Goal: Information Seeking & Learning: Learn about a topic

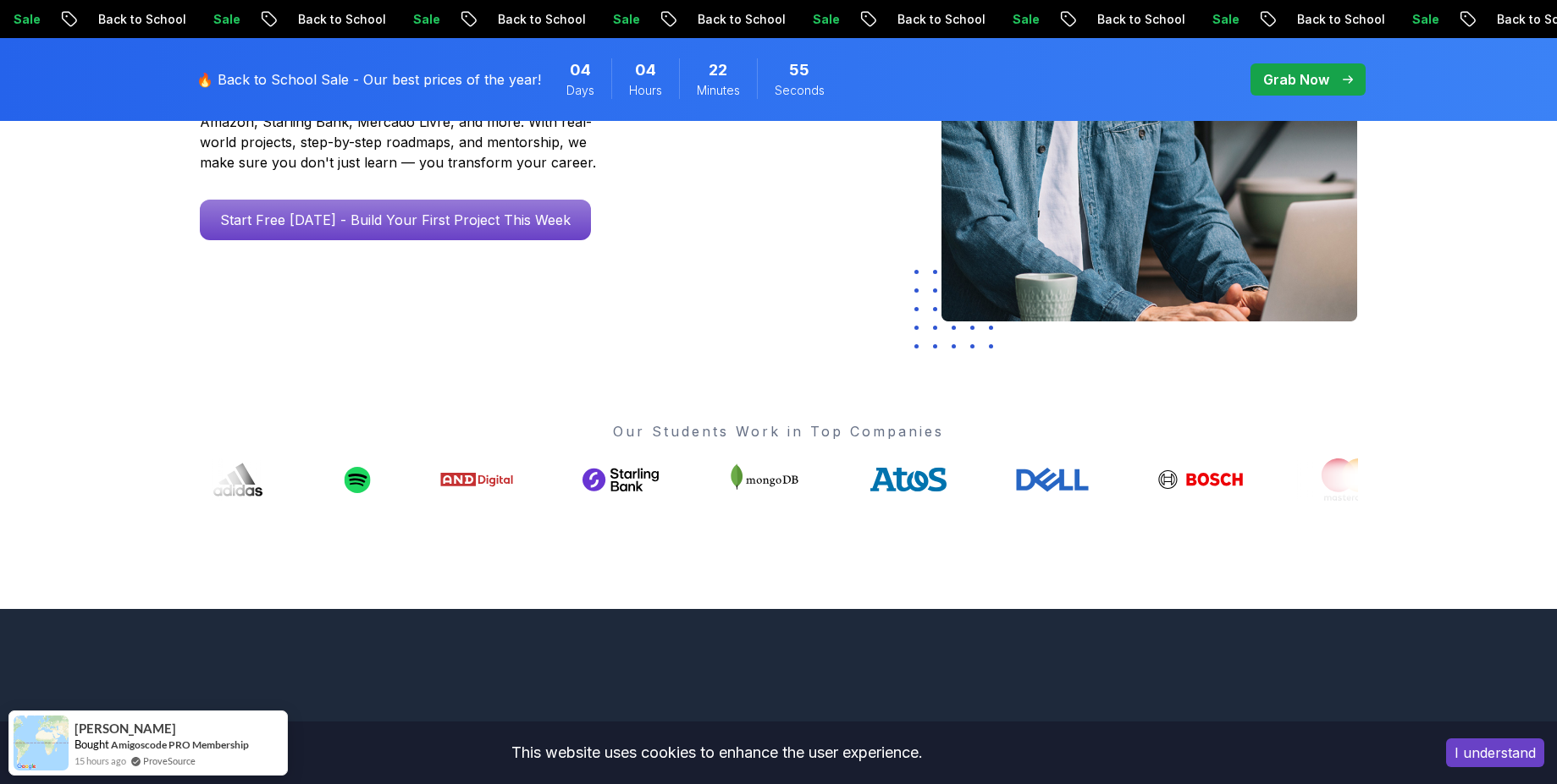
scroll to position [551, 0]
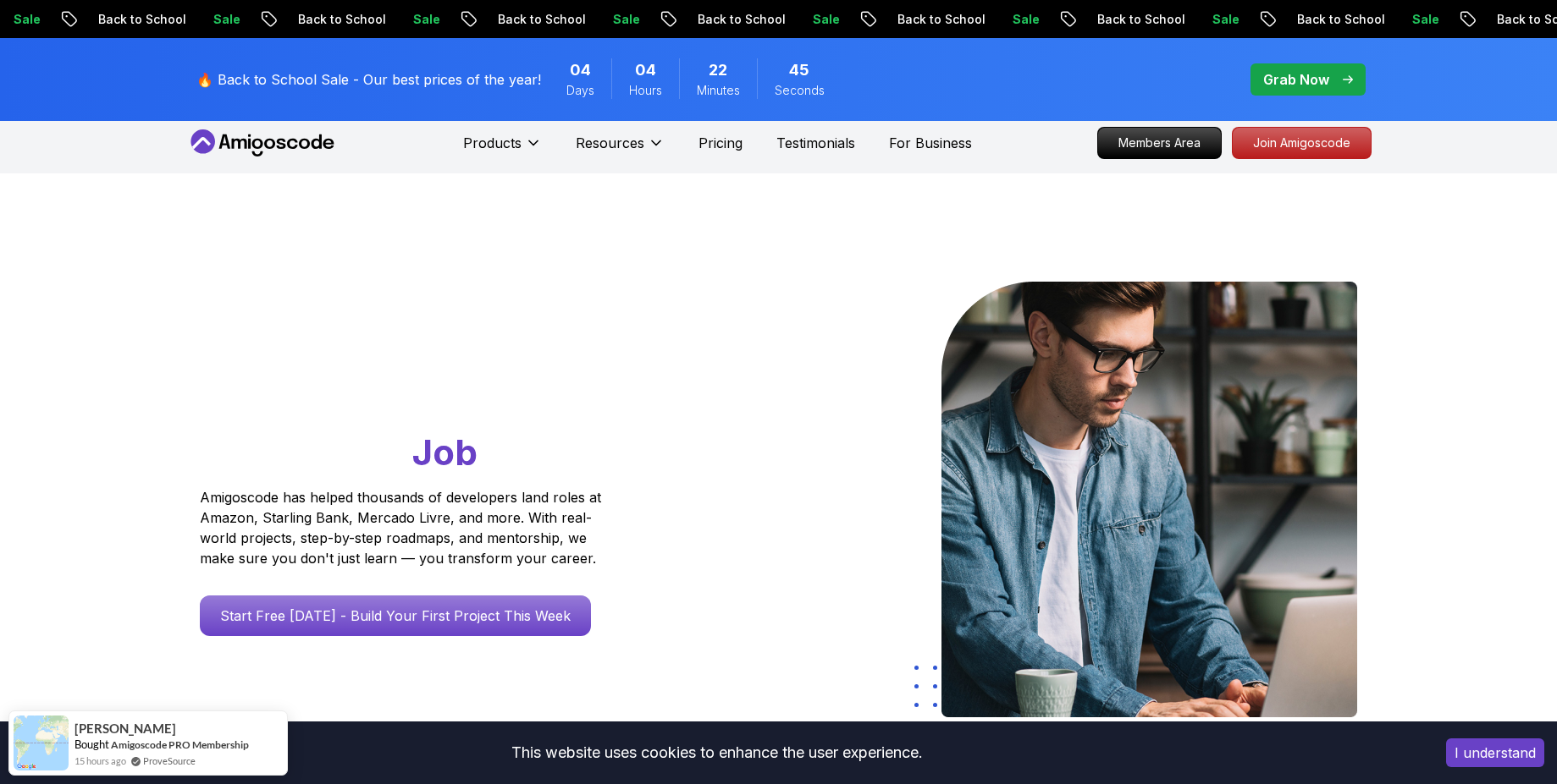
scroll to position [0, 0]
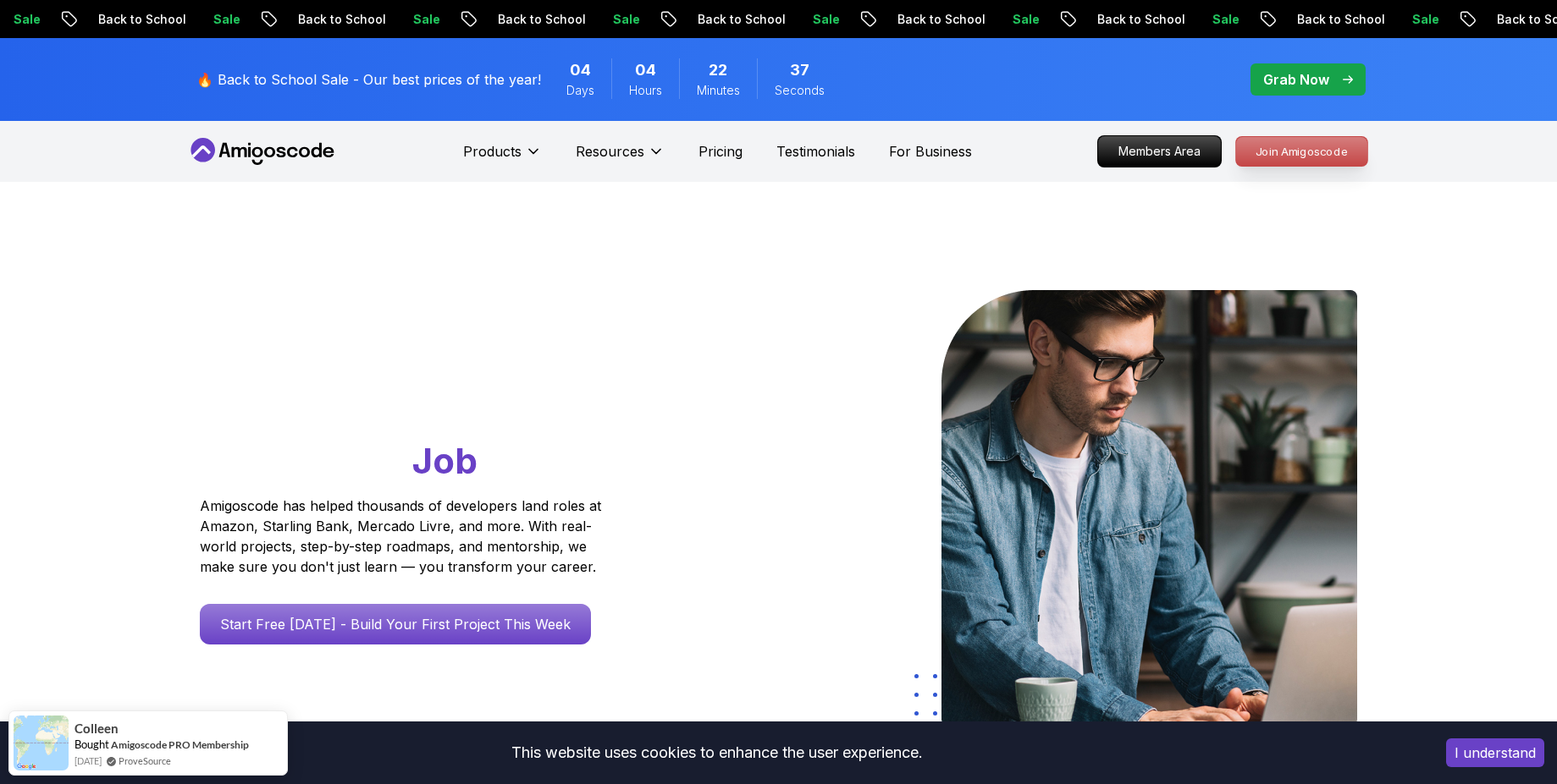
click at [1328, 149] on p "Join Amigoscode" at bounding box center [1301, 151] width 131 height 29
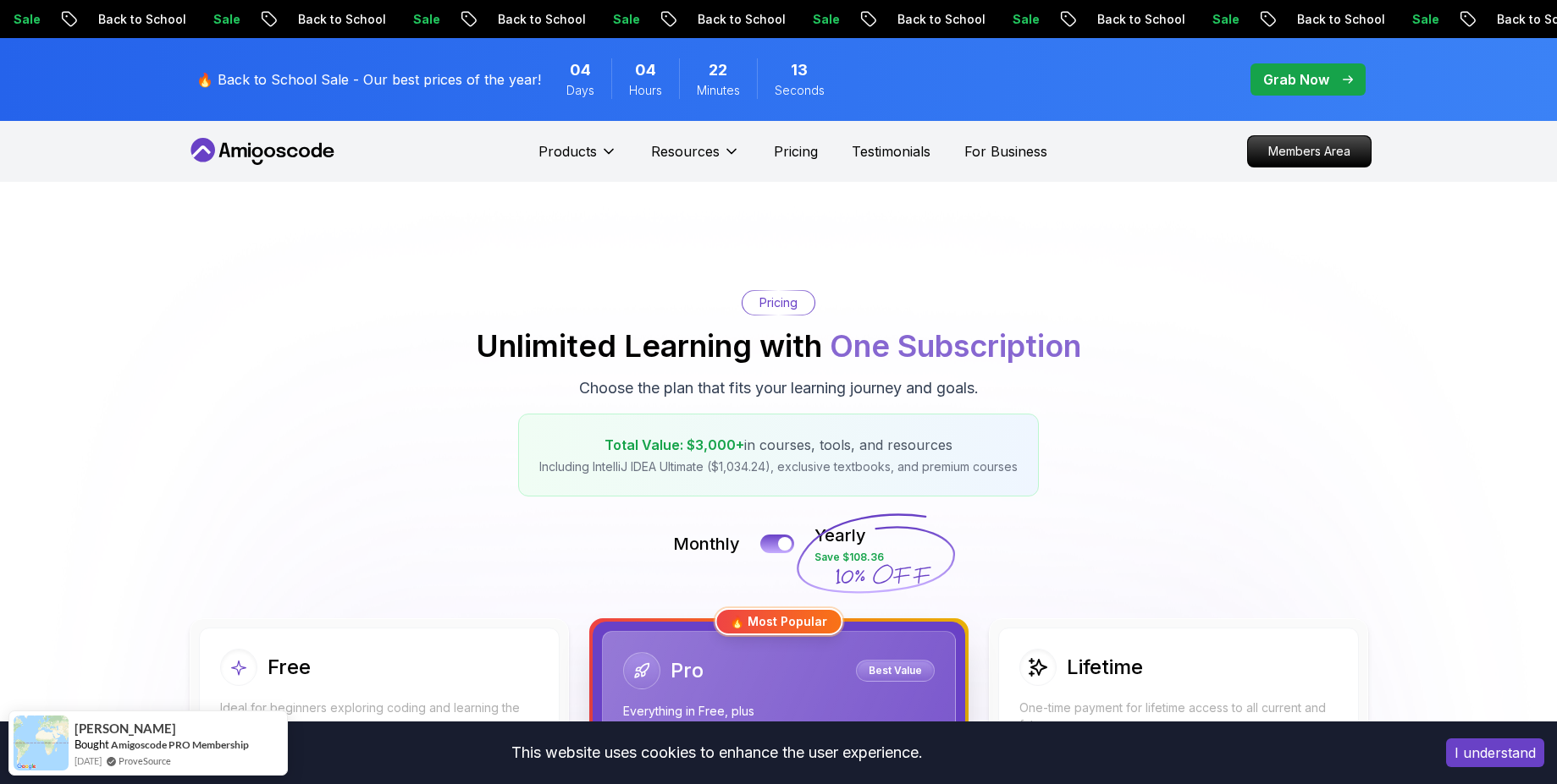
click at [1492, 754] on button "I understand" at bounding box center [1495, 753] width 98 height 29
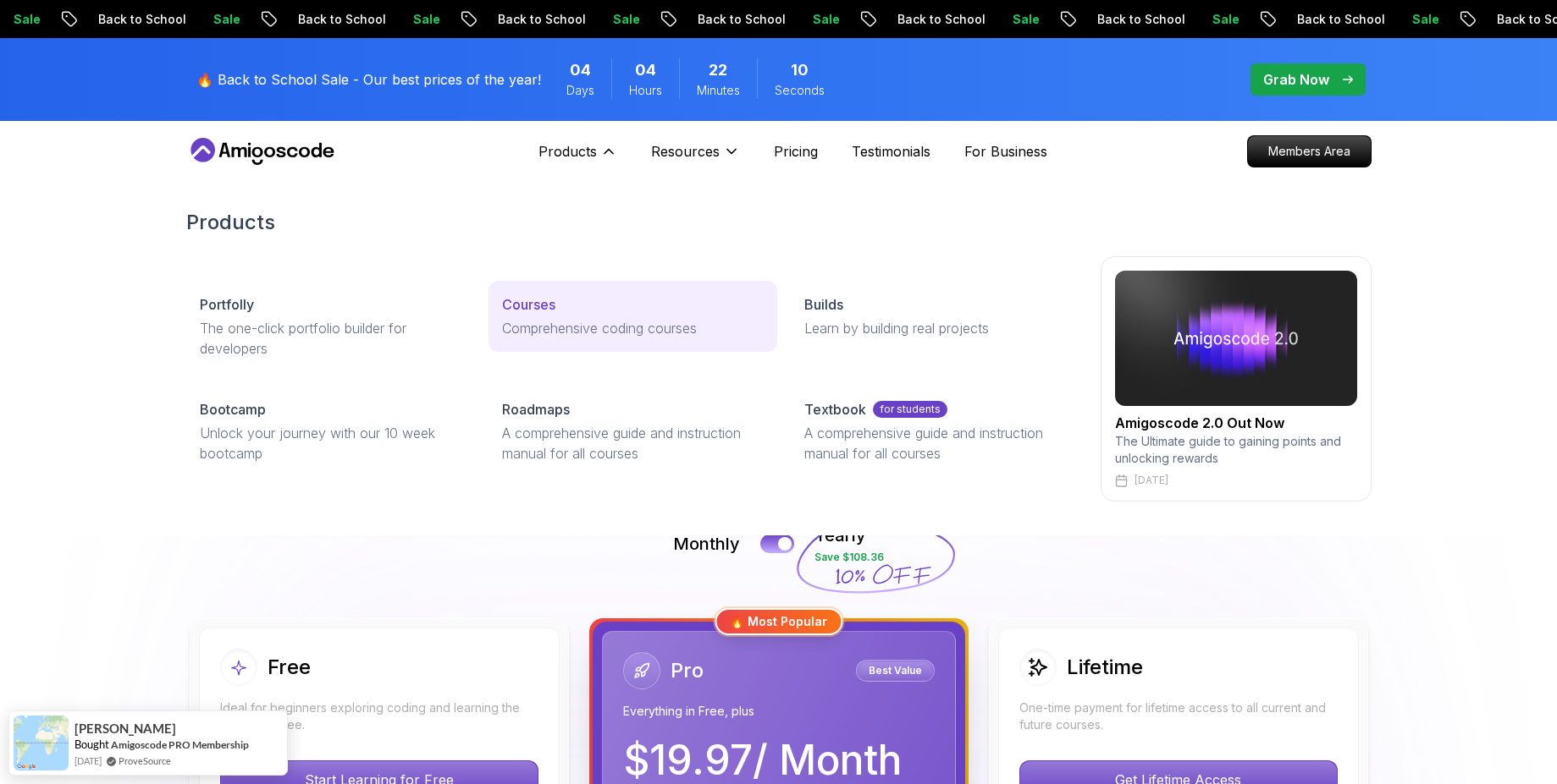
click at [591, 322] on p "Comprehensive coding courses" at bounding box center [633, 328] width 262 height 21
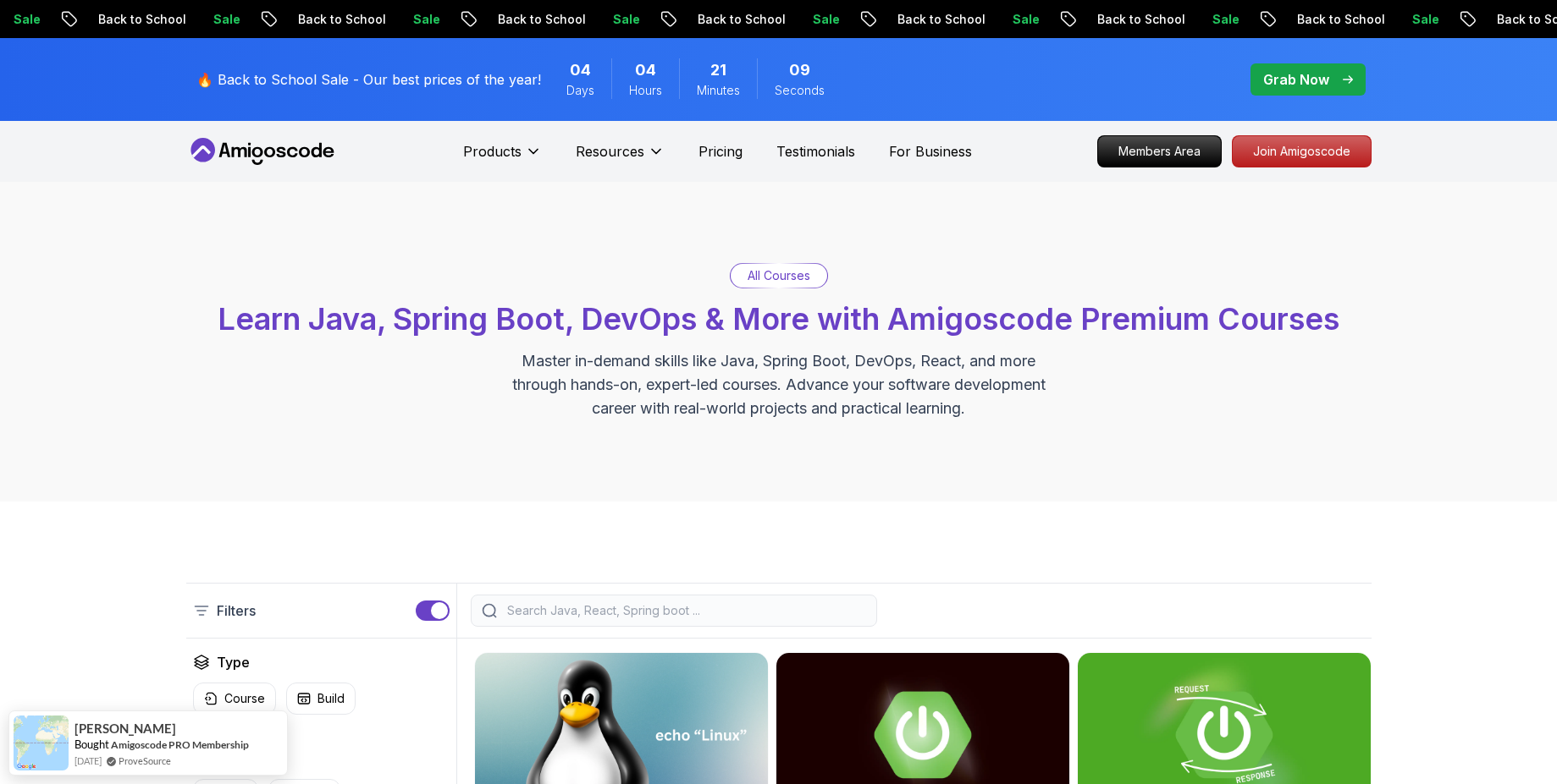
click at [791, 275] on p "All Courses" at bounding box center [778, 275] width 63 height 17
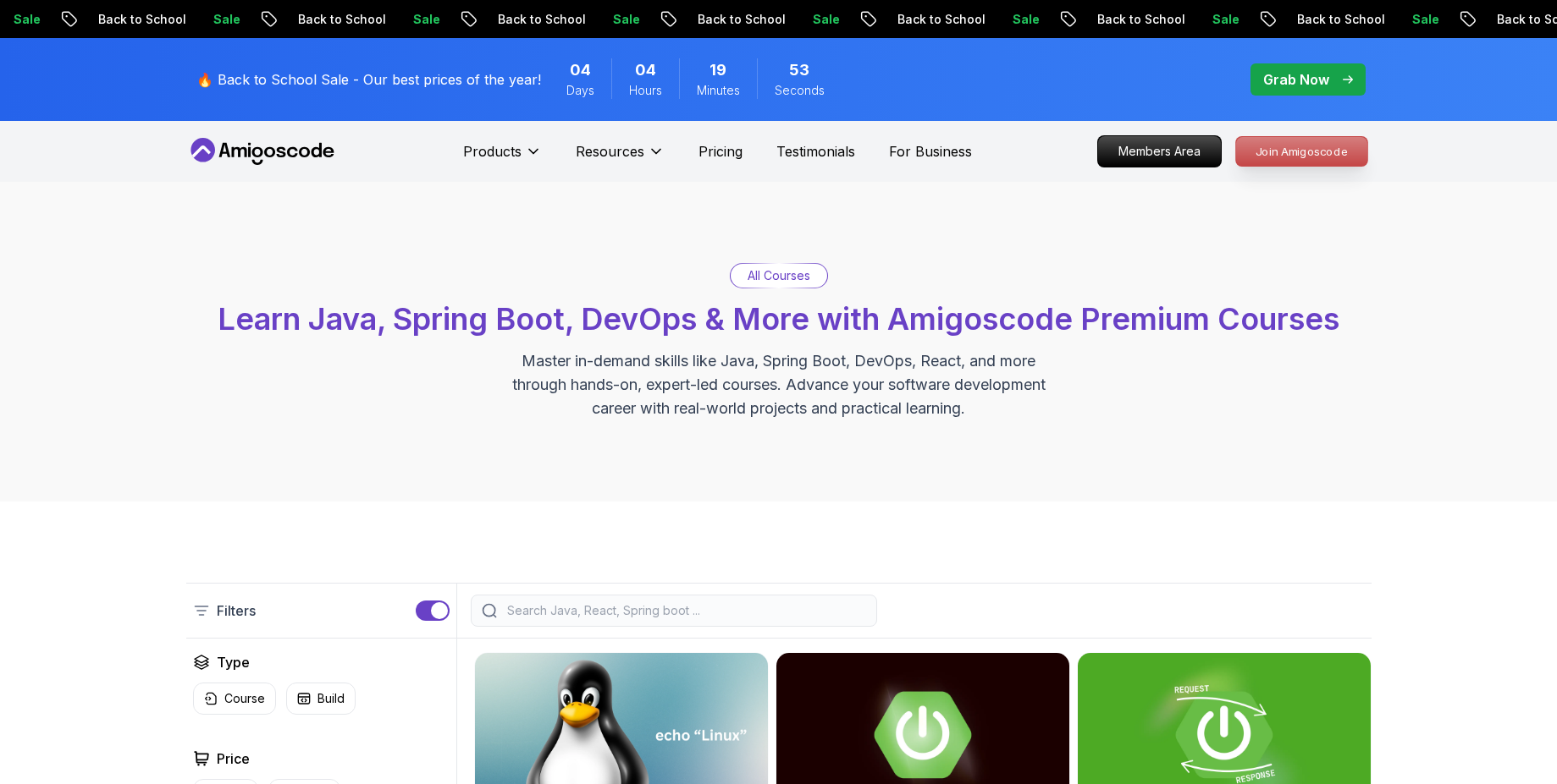
click at [1338, 148] on p "Join Amigoscode" at bounding box center [1301, 151] width 131 height 29
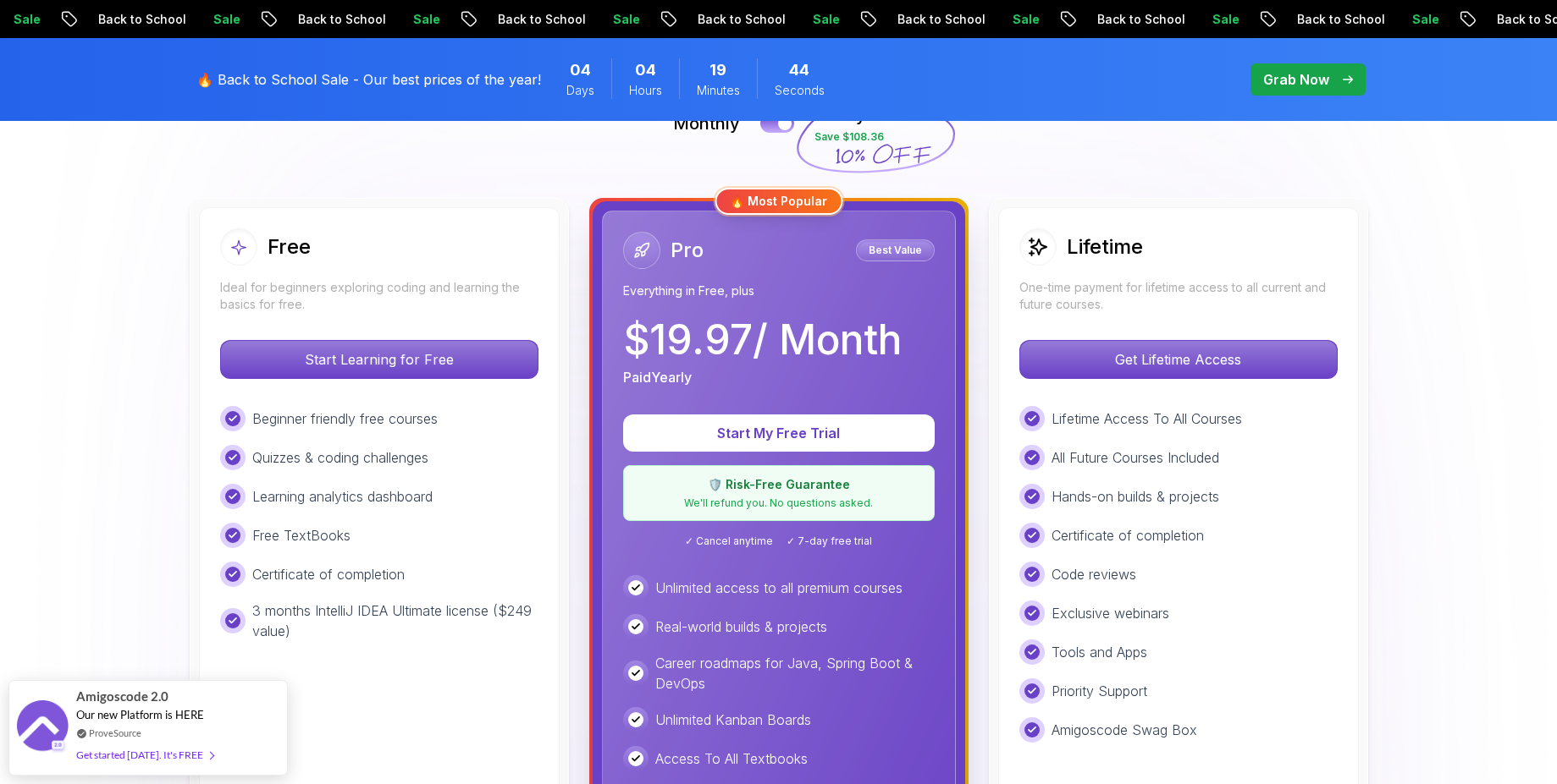
scroll to position [411, 0]
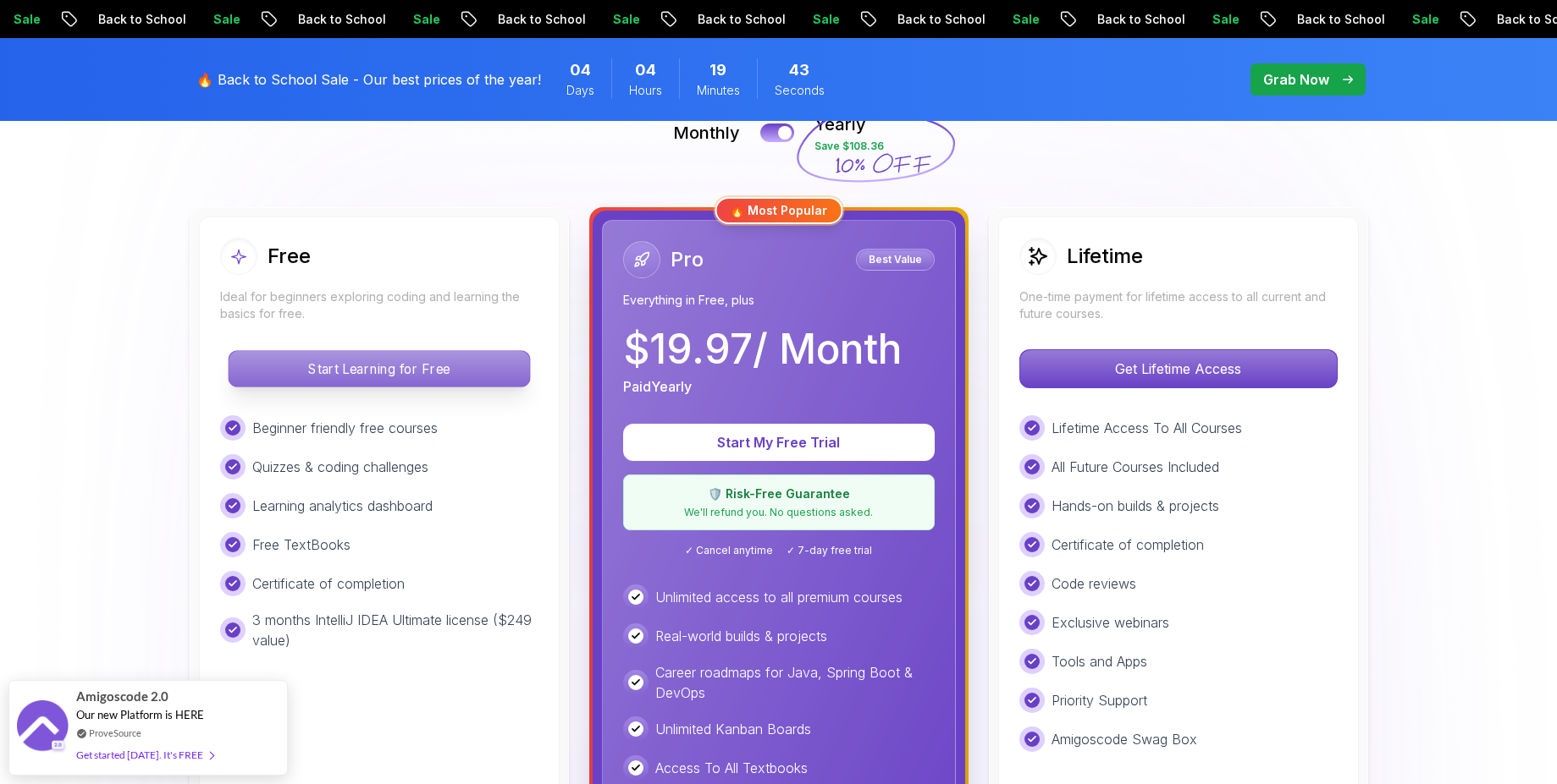
click at [472, 370] on p "Start Learning for Free" at bounding box center [378, 369] width 300 height 35
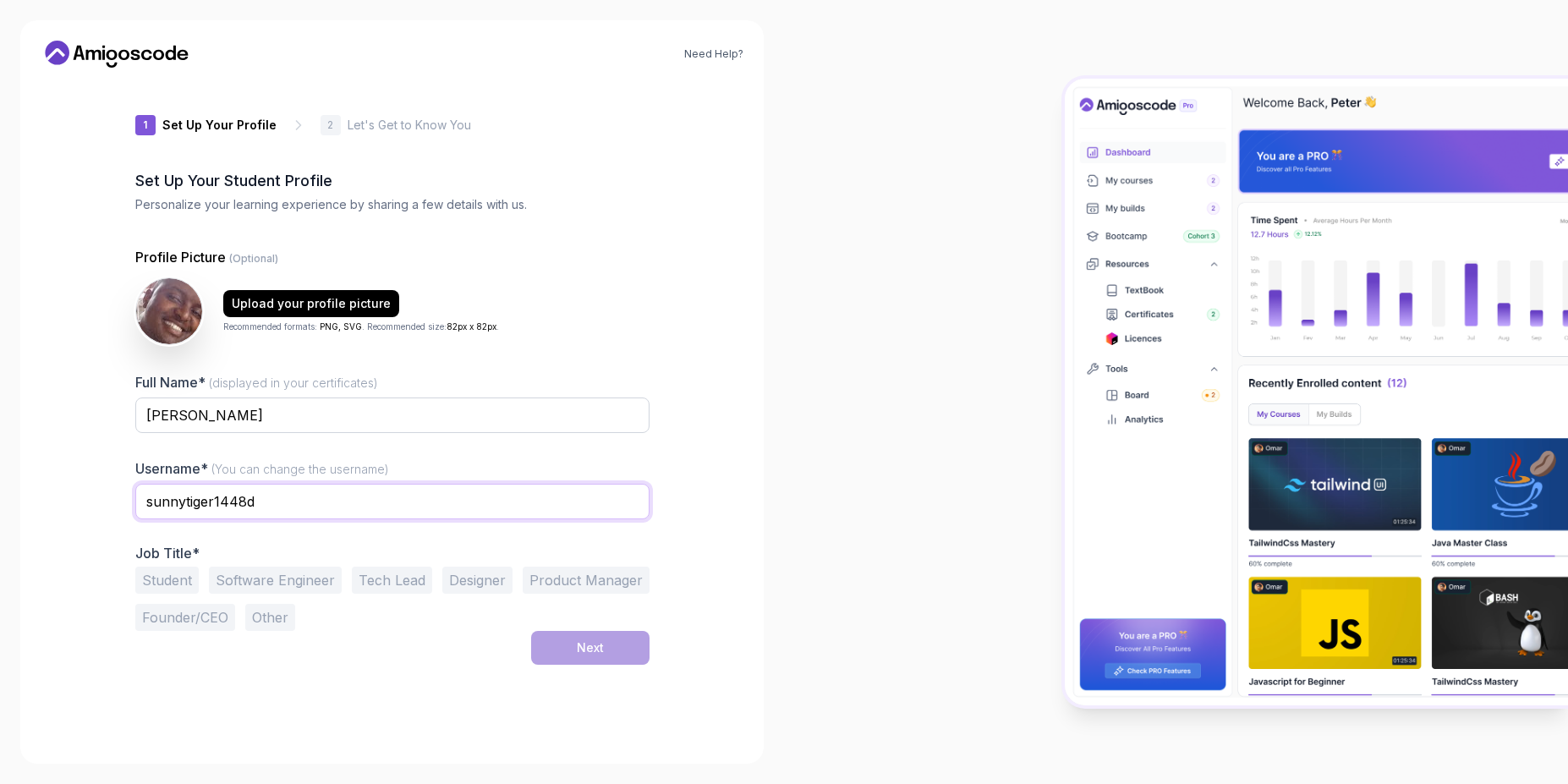
drag, startPoint x: 272, startPoint y: 502, endPoint x: 97, endPoint y: 493, distance: 175.2
click at [97, 493] on div "Need Help? 1 Set Up Your Profile 1 Set Up Your Profile 2 Let's Get to Know You …" at bounding box center [392, 392] width 744 height 744
type input "kibebe"
click at [94, 534] on div "Need Help? 1 Set Up Your Profile 1 Set Up Your Profile 2 Let's Get to Know You …" at bounding box center [392, 392] width 744 height 744
click at [295, 581] on button "Software Engineer" at bounding box center [274, 580] width 133 height 28
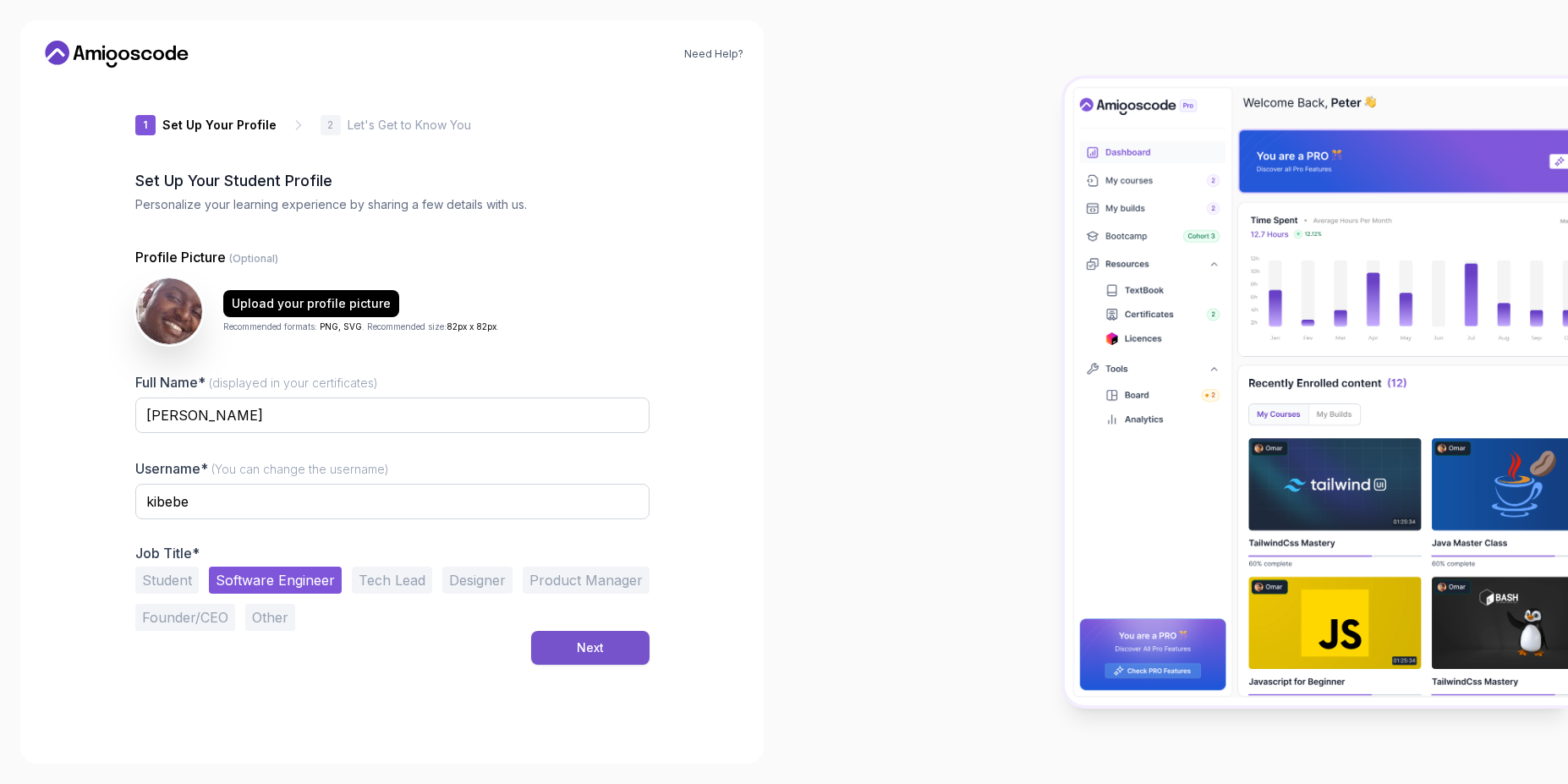
click at [611, 647] on button "Next" at bounding box center [590, 648] width 118 height 33
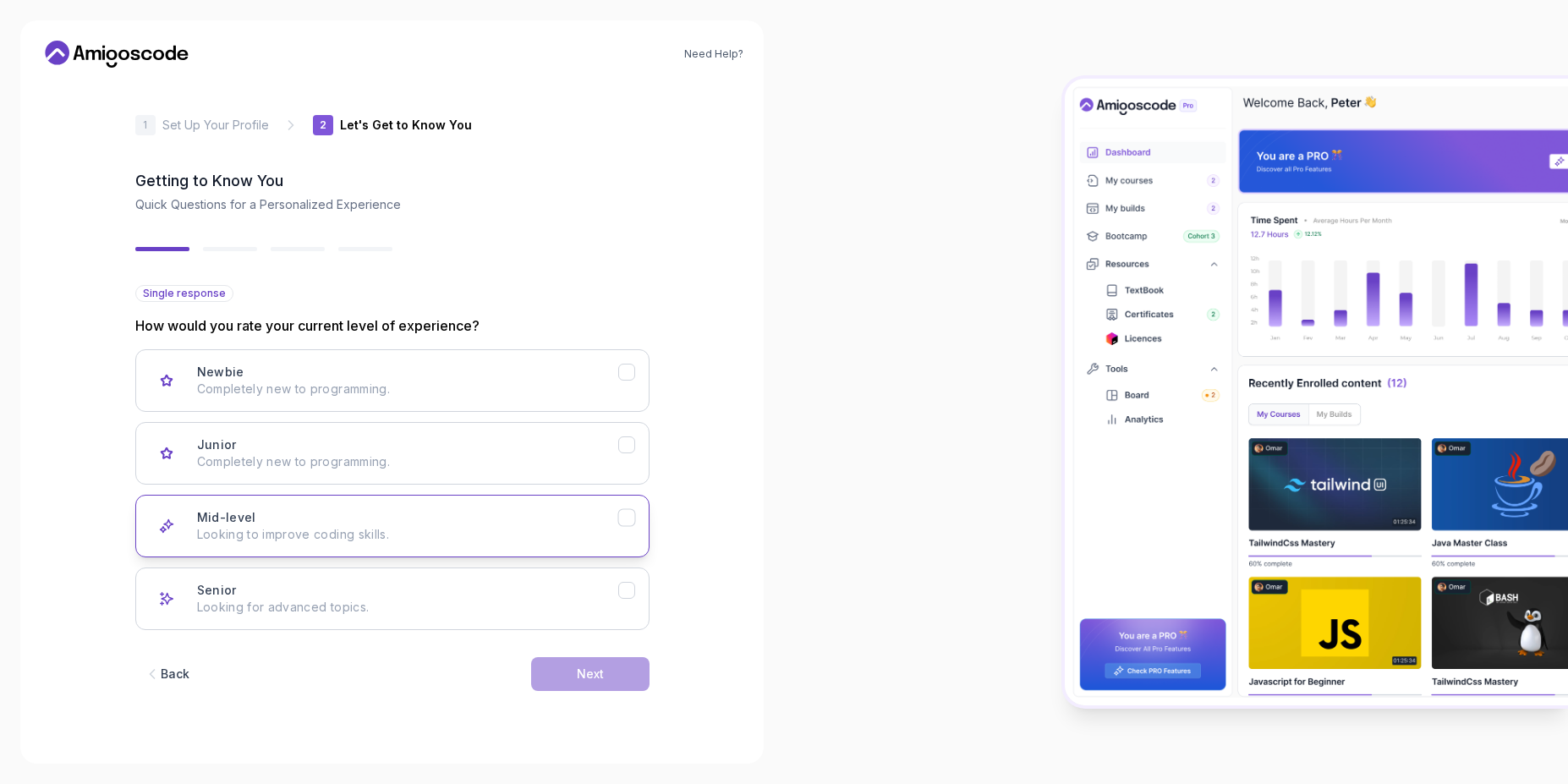
click at [360, 516] on div "Mid-level Looking to improve coding skills." at bounding box center [407, 526] width 421 height 33
click at [609, 670] on button "Next" at bounding box center [590, 674] width 118 height 33
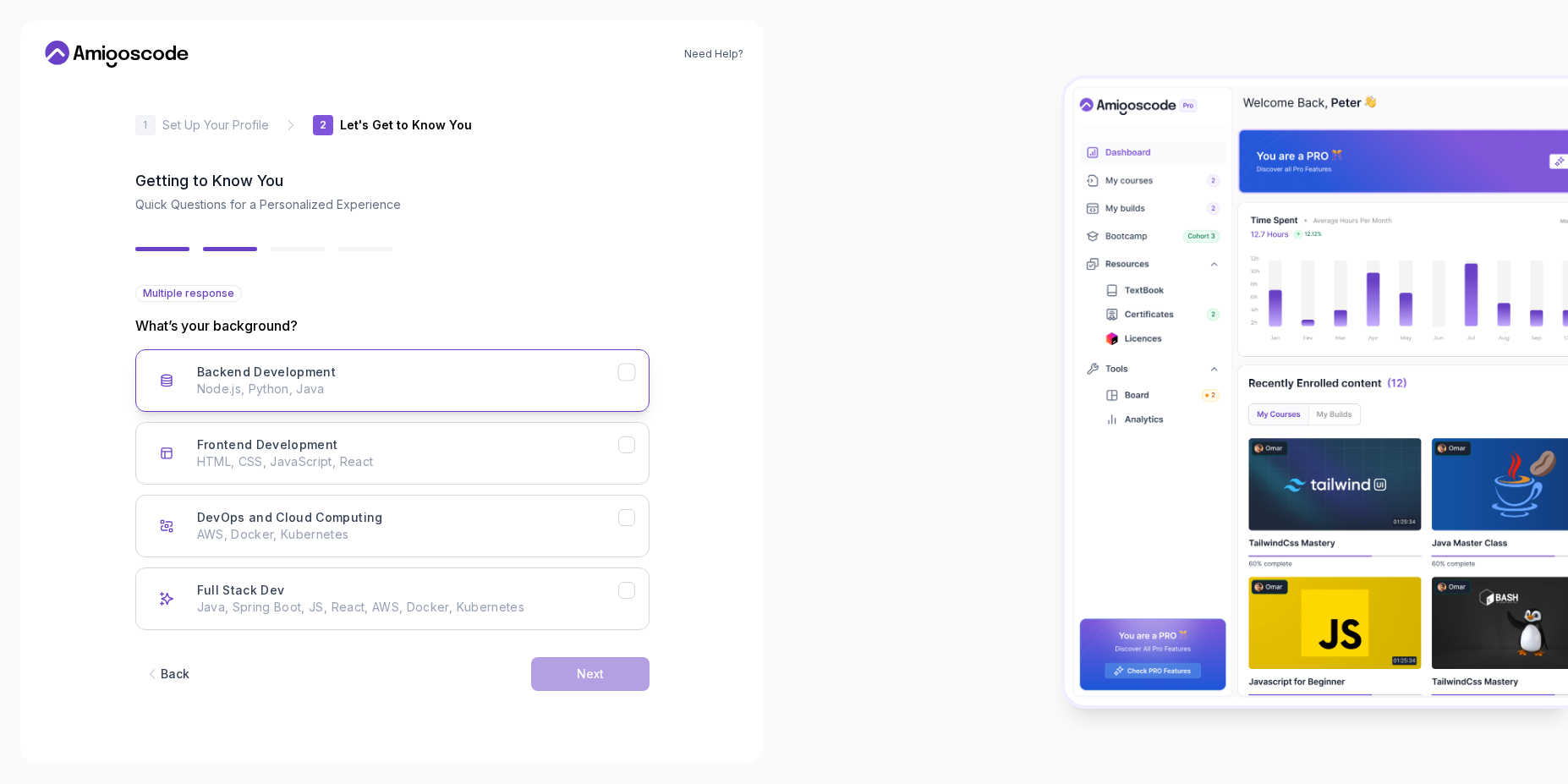
click at [309, 390] on p "Node.js, Python, Java" at bounding box center [407, 389] width 421 height 17
click at [279, 451] on h3 "Frontend Development" at bounding box center [268, 445] width 142 height 17
click at [342, 530] on p "AWS, Docker, Kubernetes" at bounding box center [407, 534] width 421 height 17
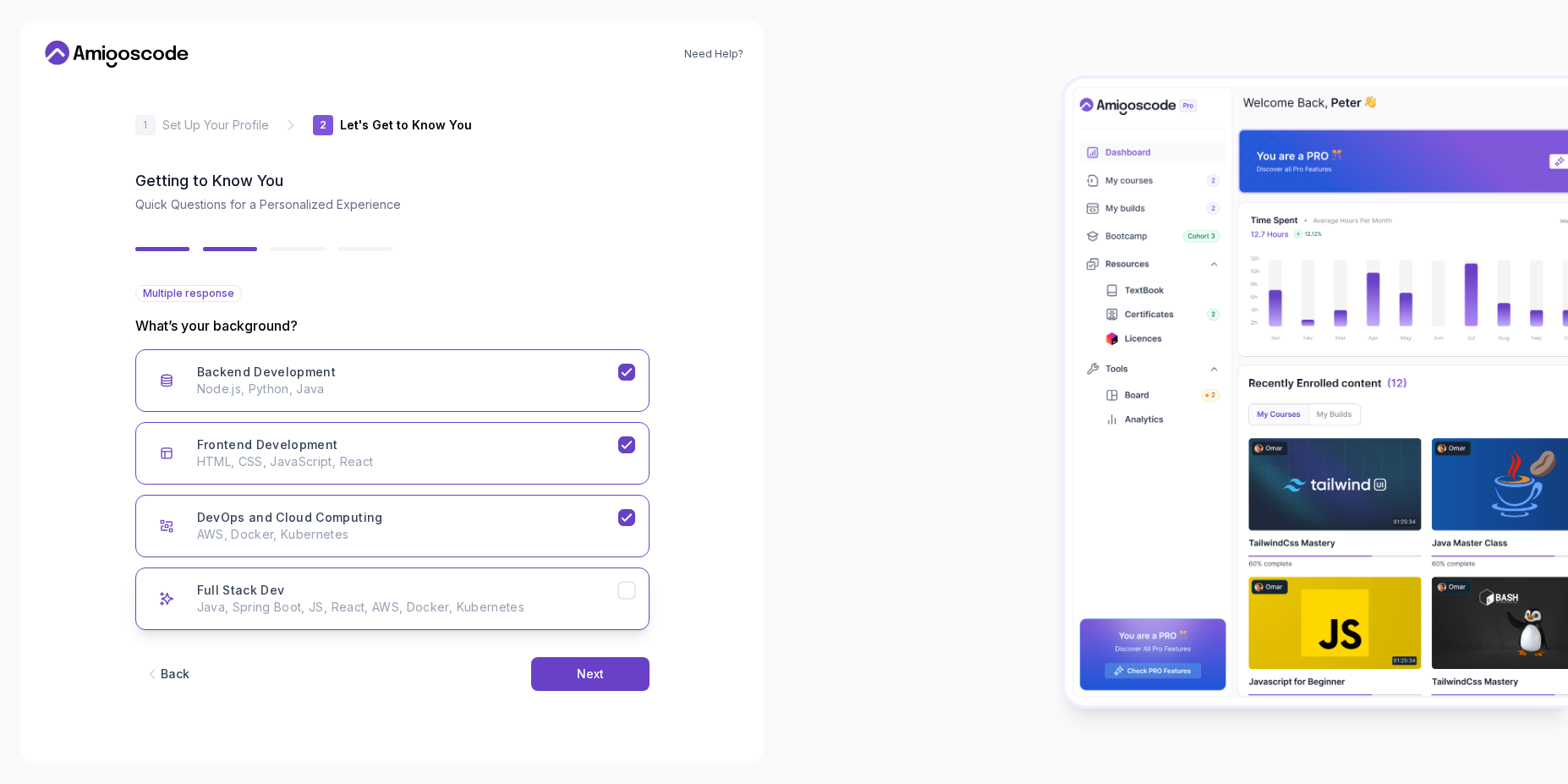
click at [344, 591] on div "Full Stack Dev Java, Spring Boot, JS, React, AWS, Docker, Kubernetes" at bounding box center [407, 599] width 421 height 33
click at [584, 673] on div "Next" at bounding box center [591, 674] width 28 height 17
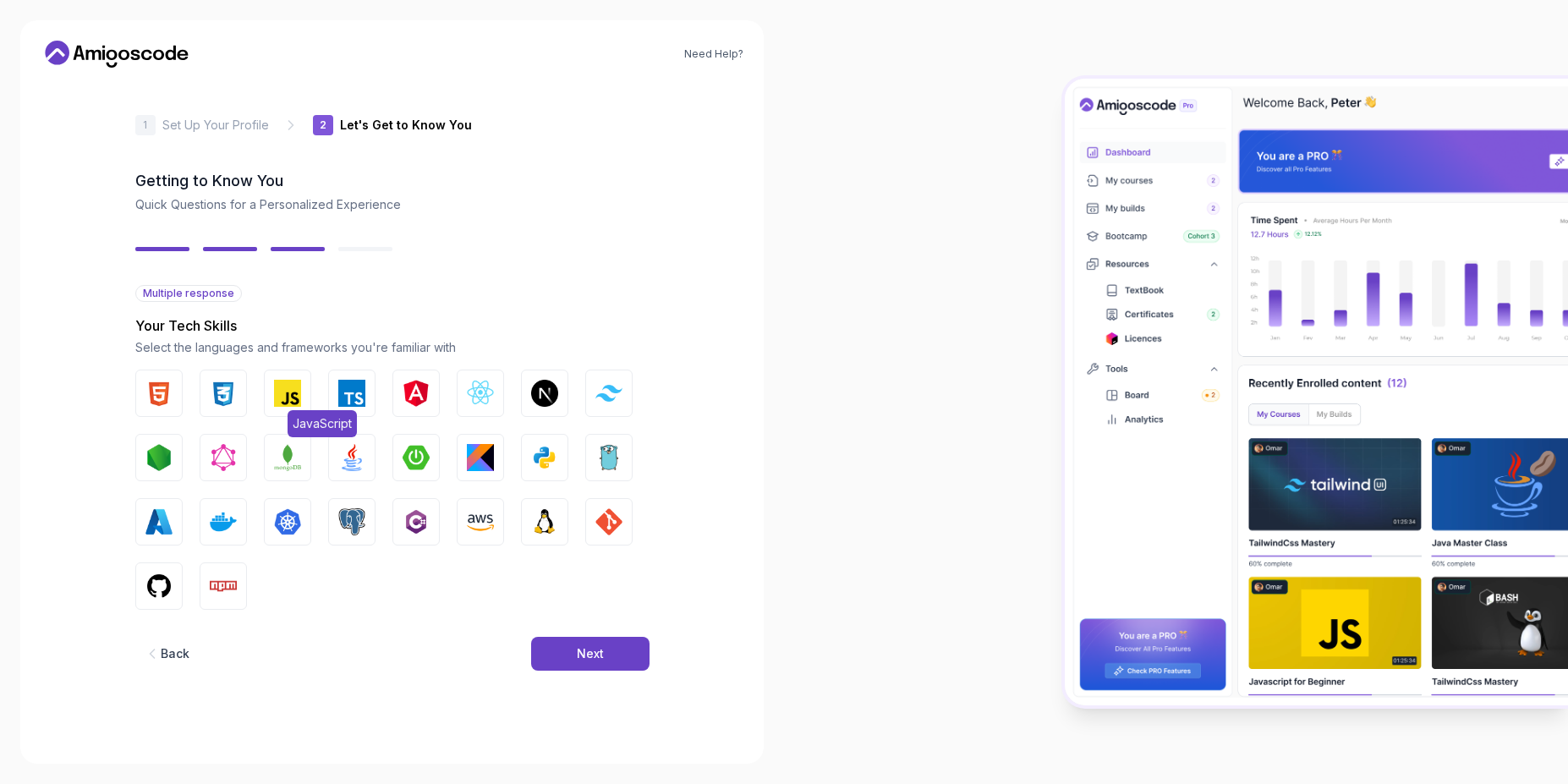
click at [299, 395] on img "button" at bounding box center [288, 393] width 28 height 28
click at [348, 399] on img "button" at bounding box center [352, 393] width 28 height 28
click at [483, 402] on img "button" at bounding box center [481, 393] width 28 height 28
click at [343, 516] on img "button" at bounding box center [352, 522] width 28 height 28
click at [298, 512] on img "button" at bounding box center [288, 522] width 28 height 28
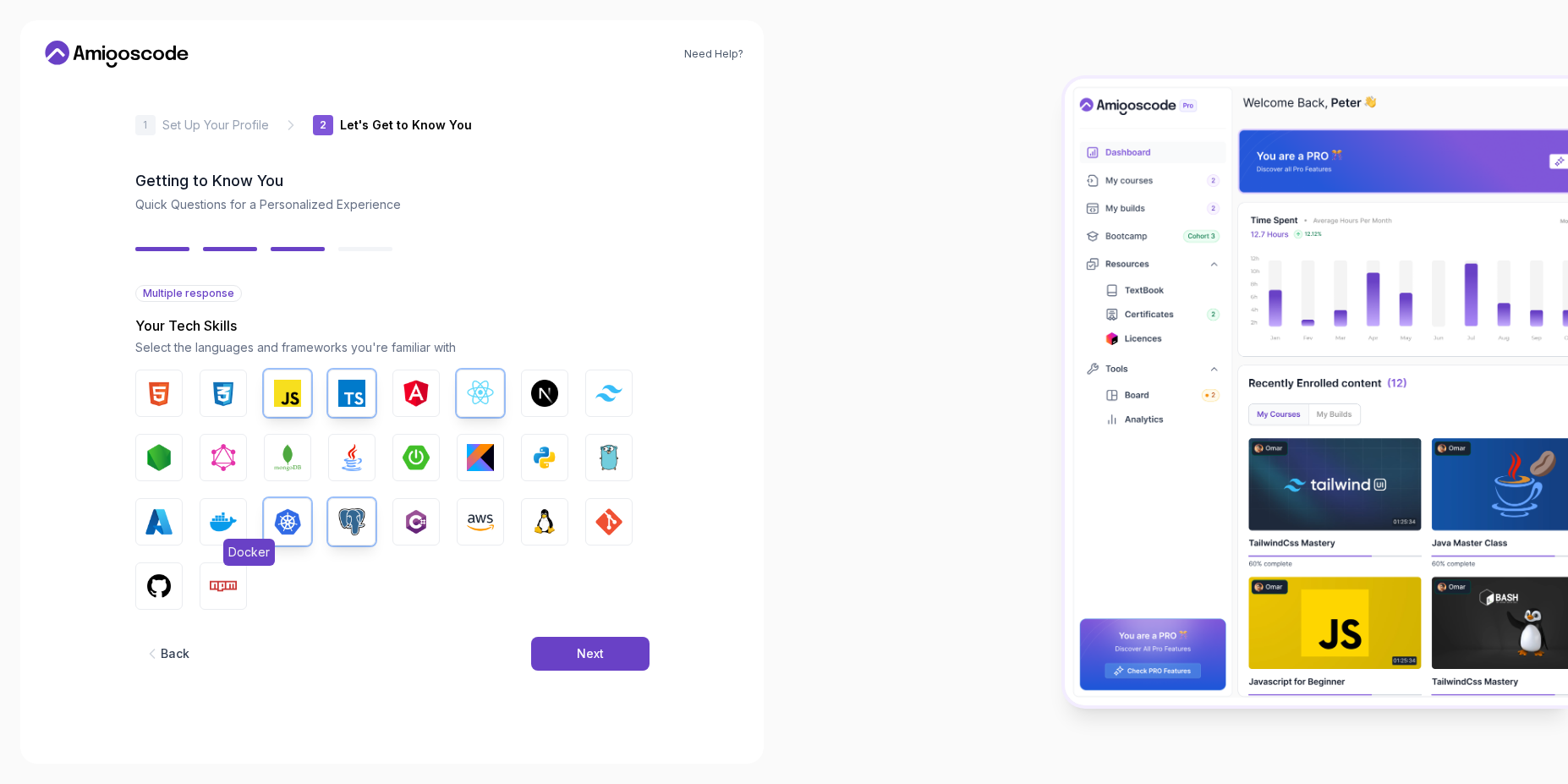
click at [229, 520] on img "button" at bounding box center [223, 522] width 28 height 28
click at [167, 582] on img "button" at bounding box center [159, 586] width 28 height 28
click at [609, 525] on img "button" at bounding box center [609, 522] width 28 height 28
click at [558, 451] on img "button" at bounding box center [545, 458] width 28 height 28
click at [416, 454] on img "button" at bounding box center [416, 458] width 28 height 28
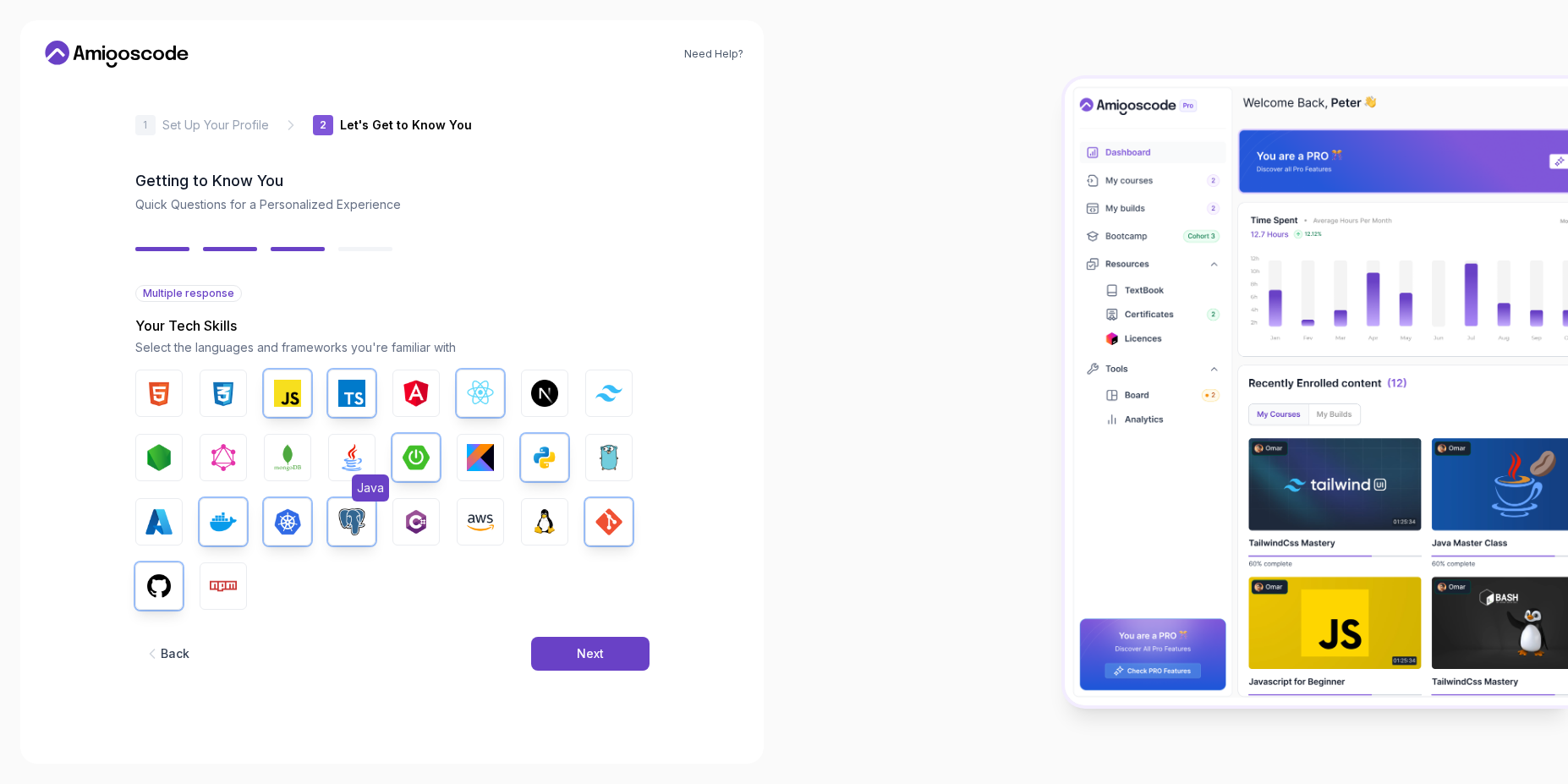
click at [353, 451] on img "button" at bounding box center [352, 458] width 28 height 28
click at [582, 652] on div "Next" at bounding box center [591, 653] width 28 height 17
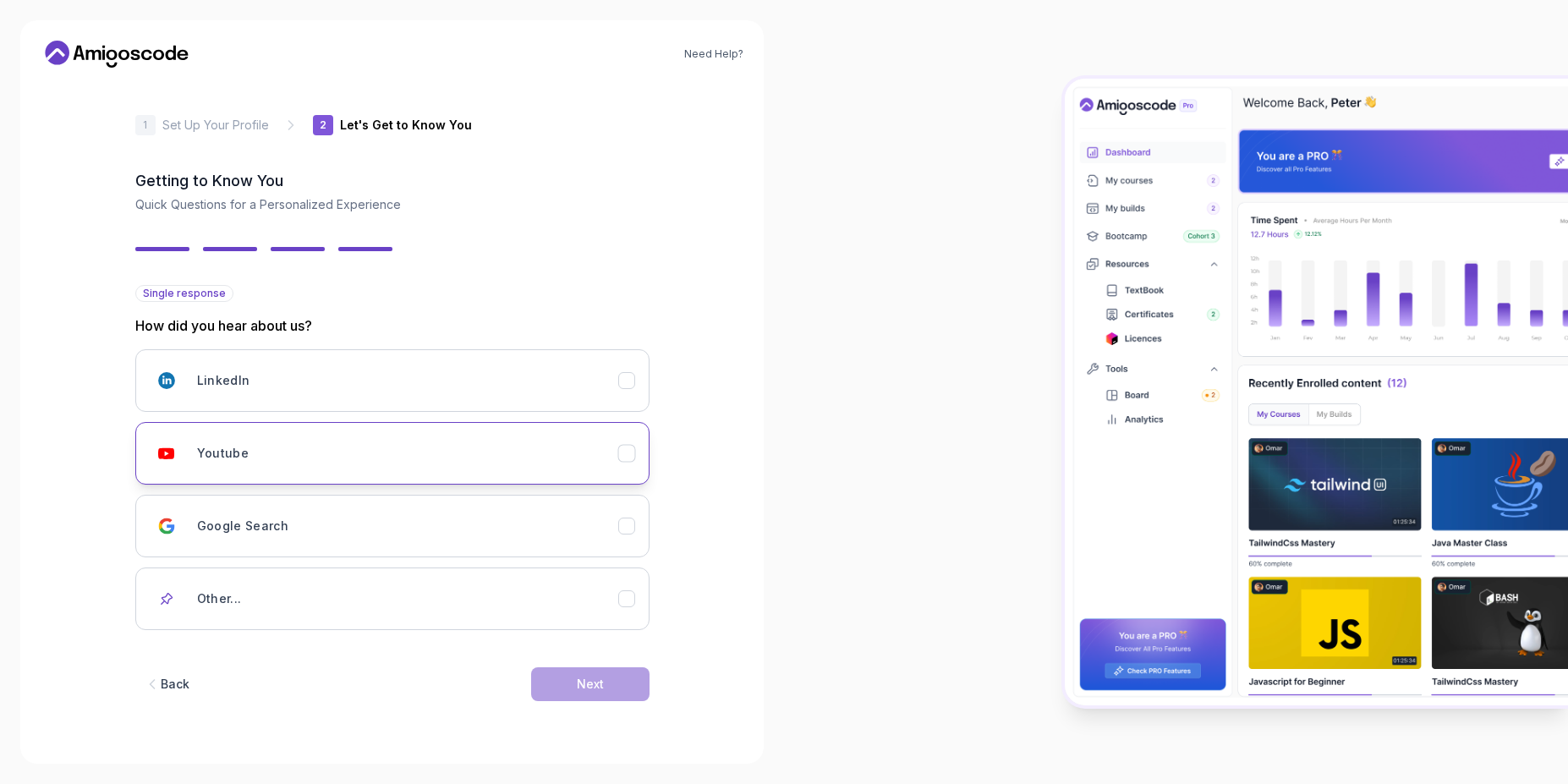
click at [298, 460] on div "Youtube" at bounding box center [407, 453] width 421 height 33
click at [595, 680] on div "Next" at bounding box center [591, 684] width 28 height 17
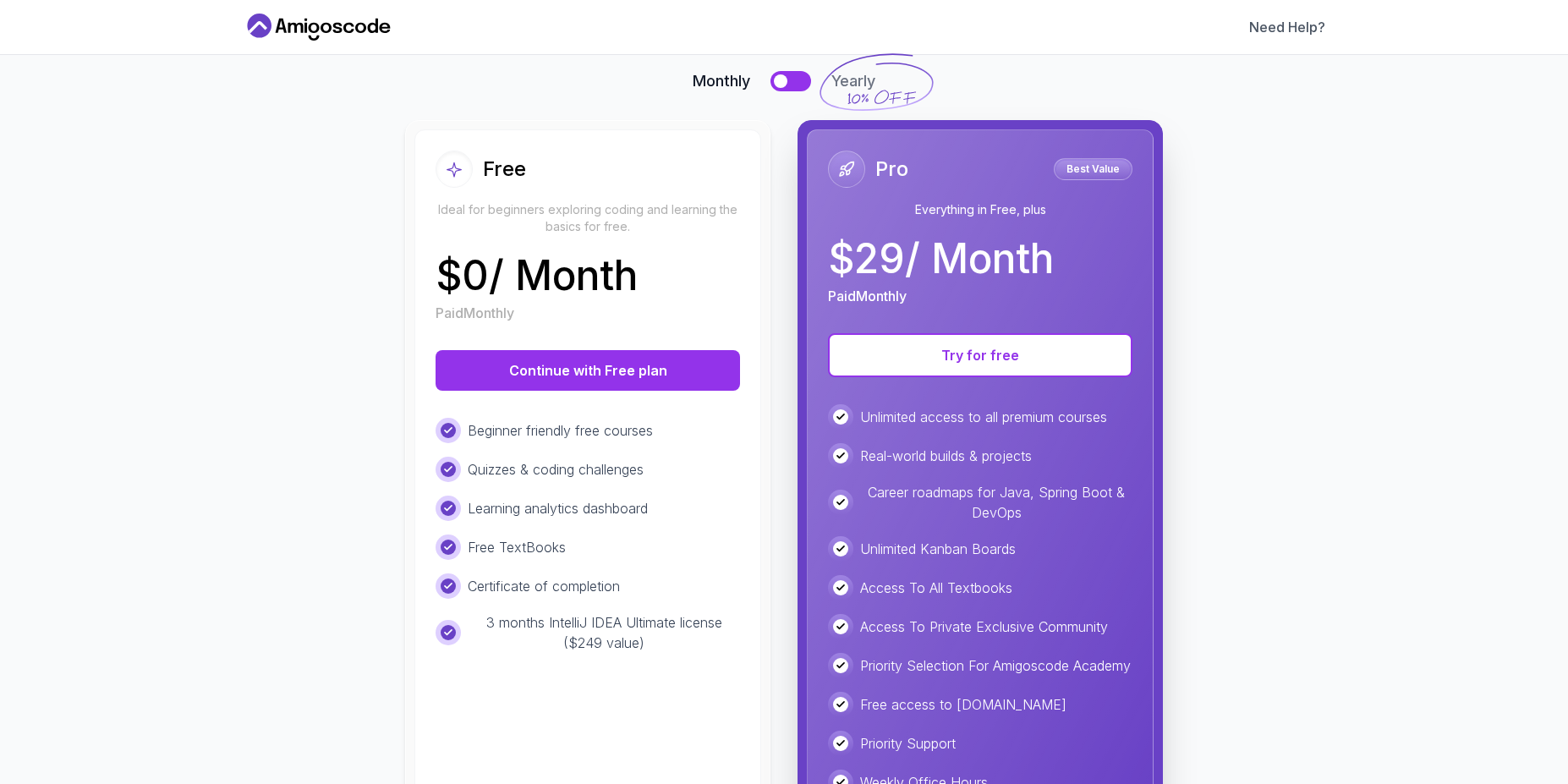
scroll to position [184, 0]
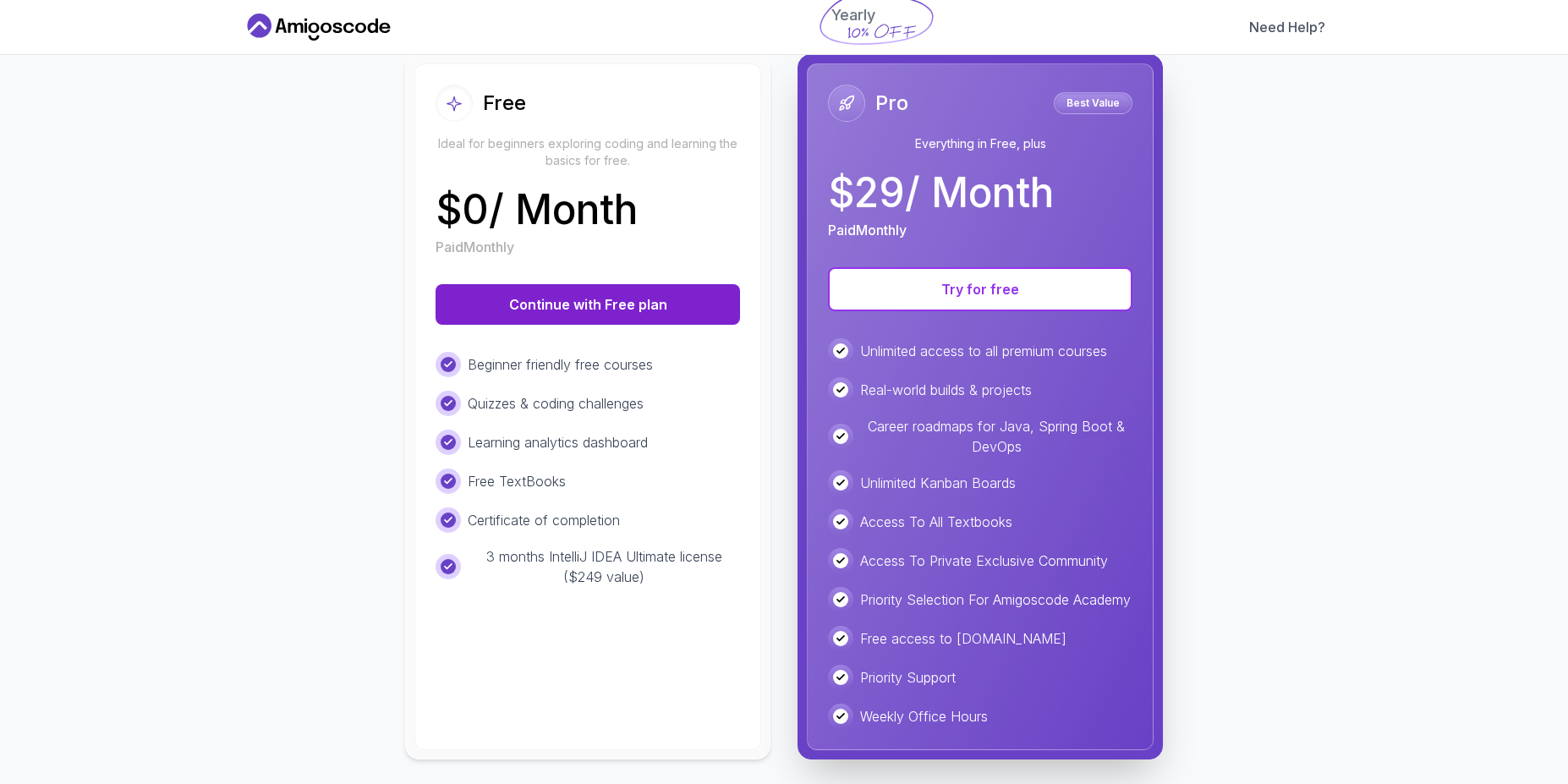
click at [628, 284] on button "Continue with Free plan" at bounding box center [588, 304] width 305 height 40
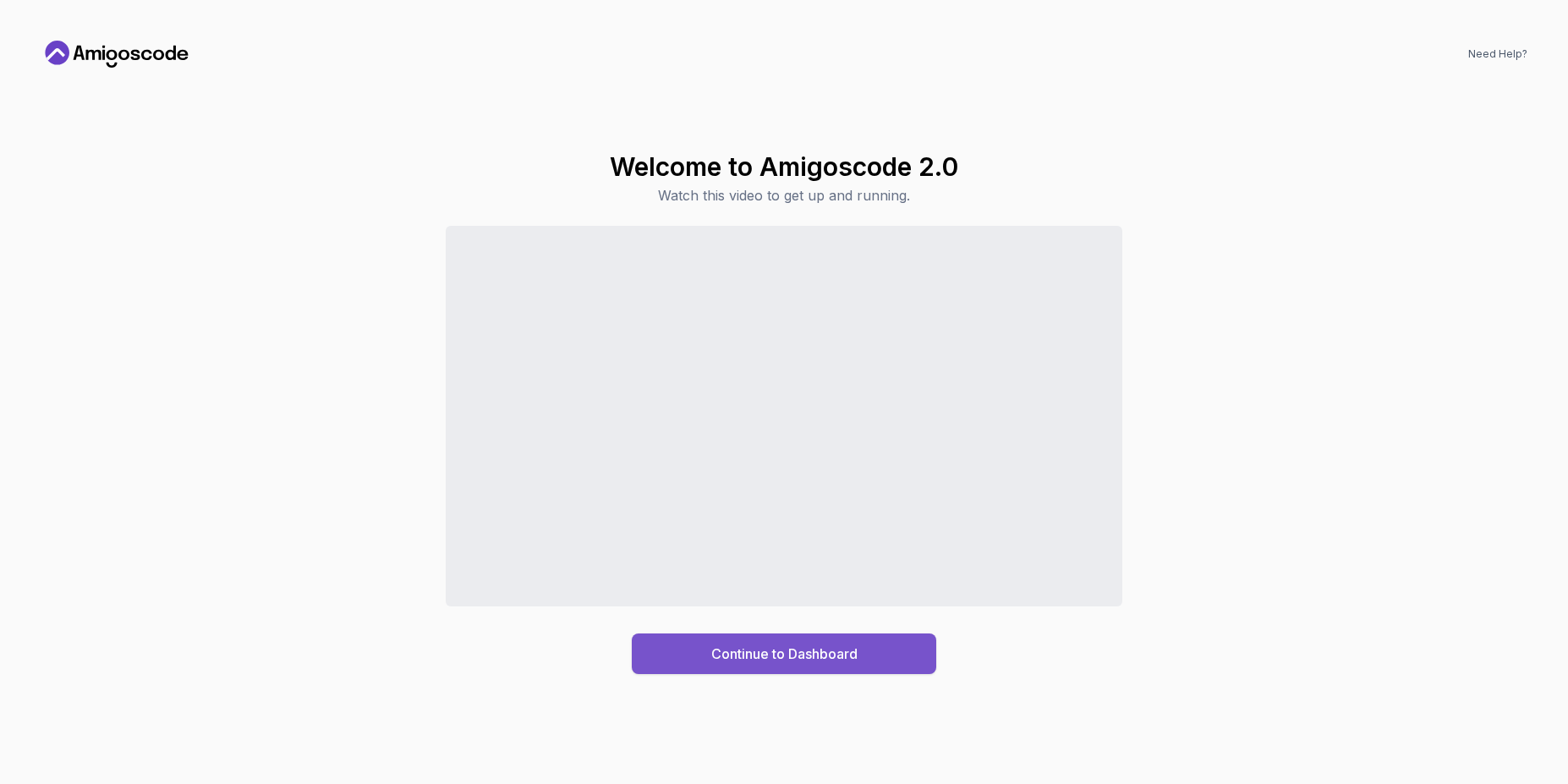
click at [788, 651] on div "Continue to Dashboard" at bounding box center [784, 653] width 147 height 21
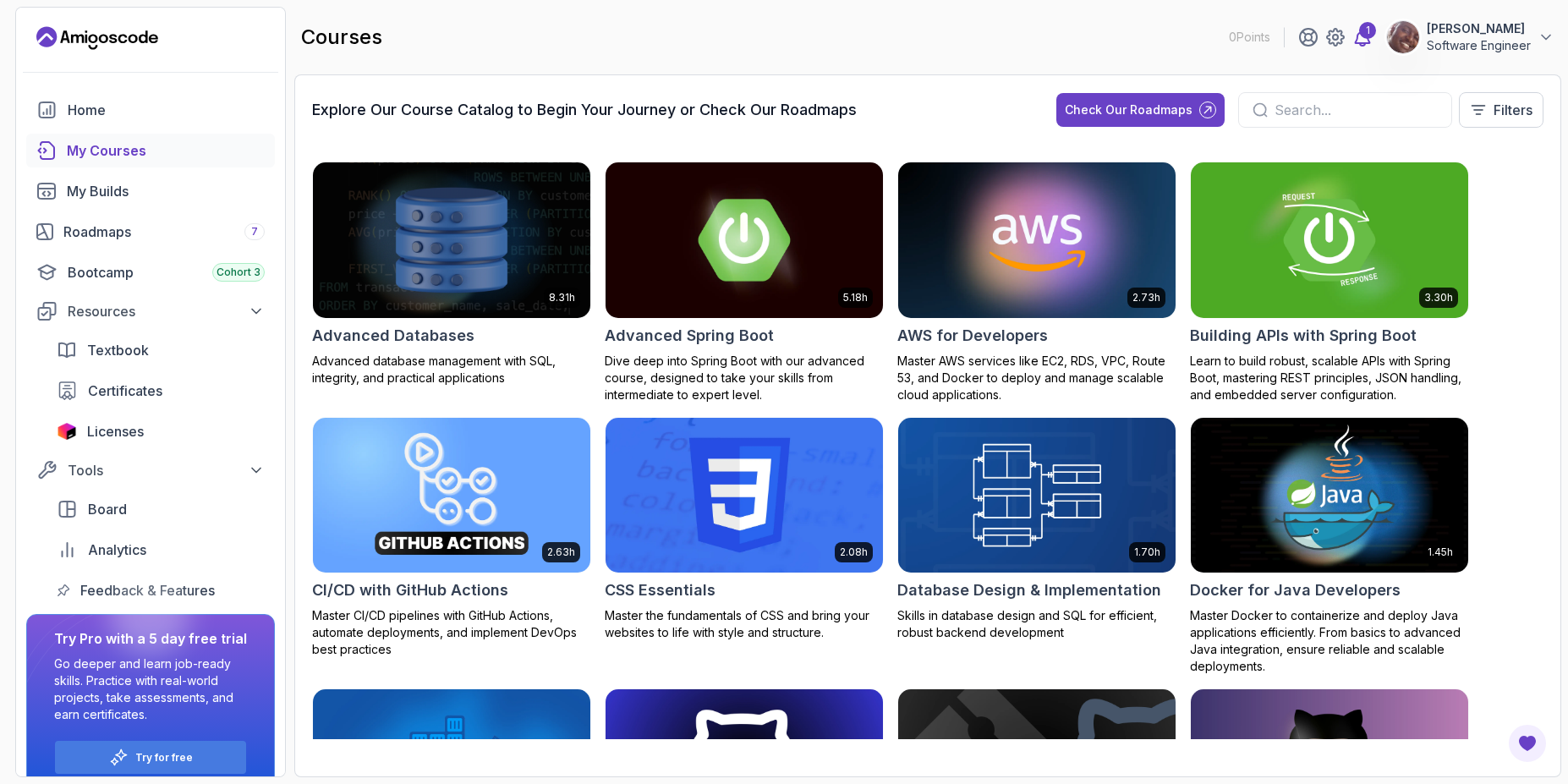
click at [1365, 32] on div "1" at bounding box center [1367, 30] width 17 height 17
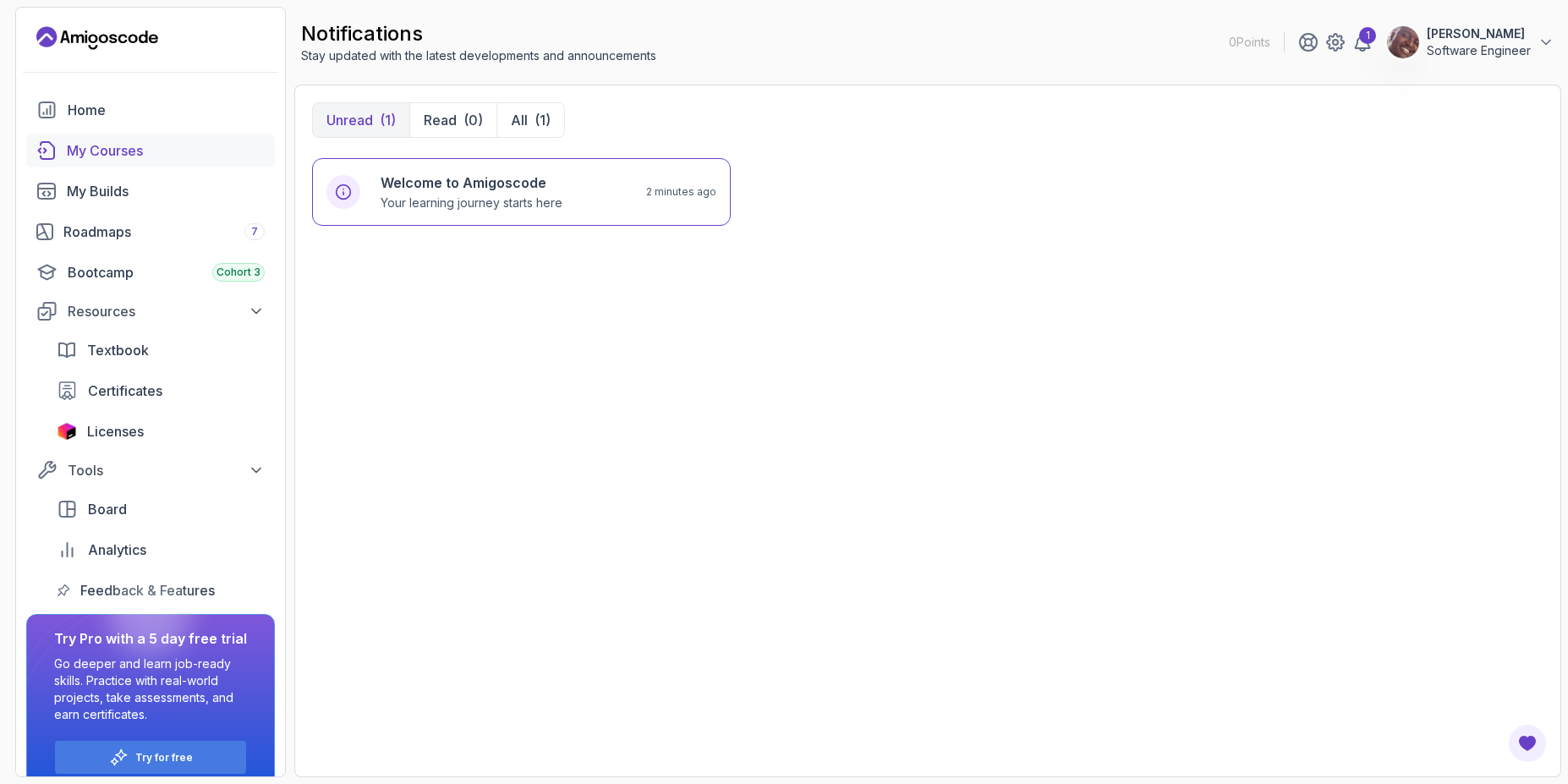
click at [90, 146] on div "My Courses" at bounding box center [165, 151] width 198 height 21
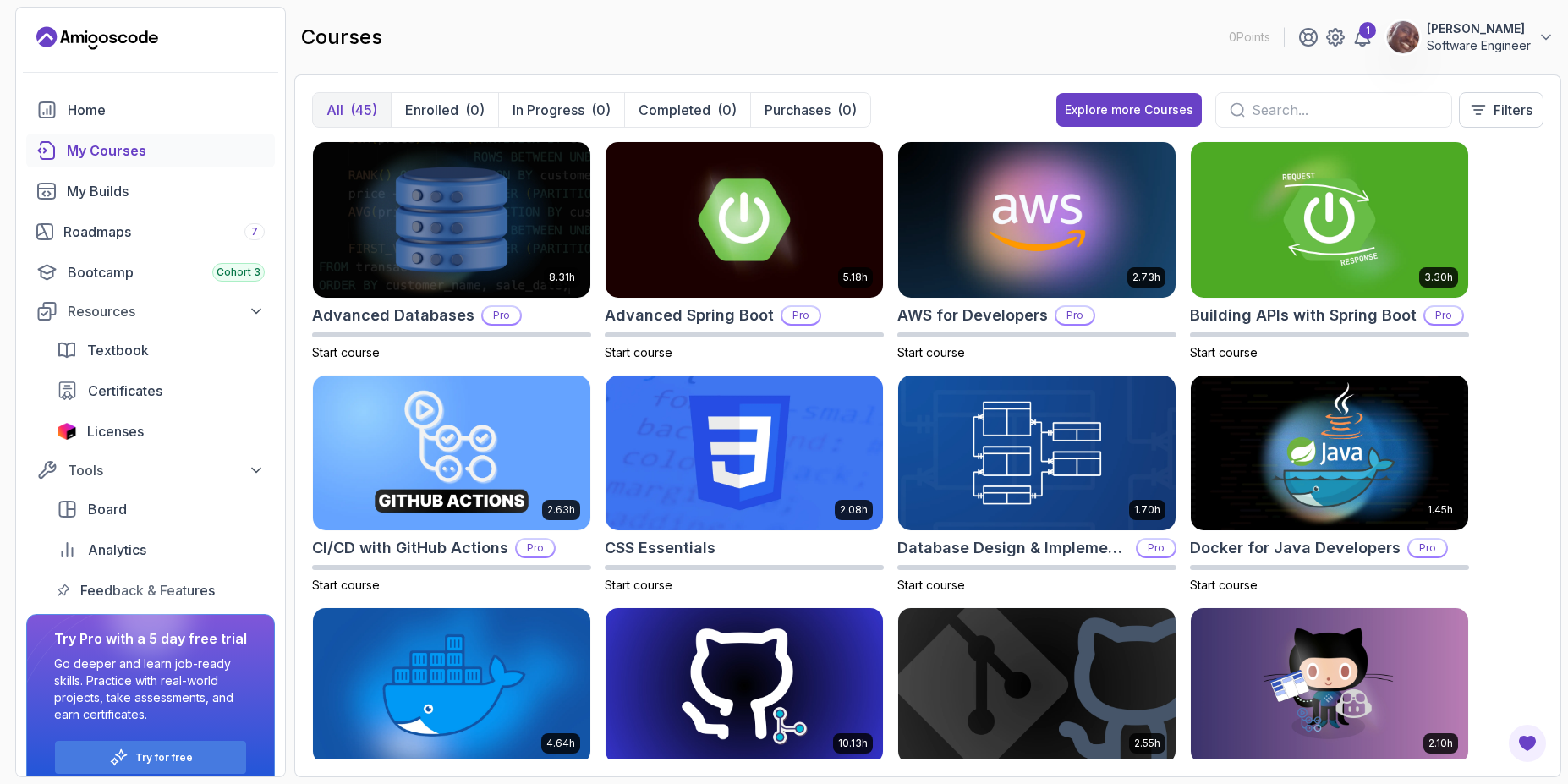
click at [1245, 99] on div at bounding box center [1334, 110] width 237 height 35
click at [1254, 114] on input "text" at bounding box center [1345, 109] width 186 height 21
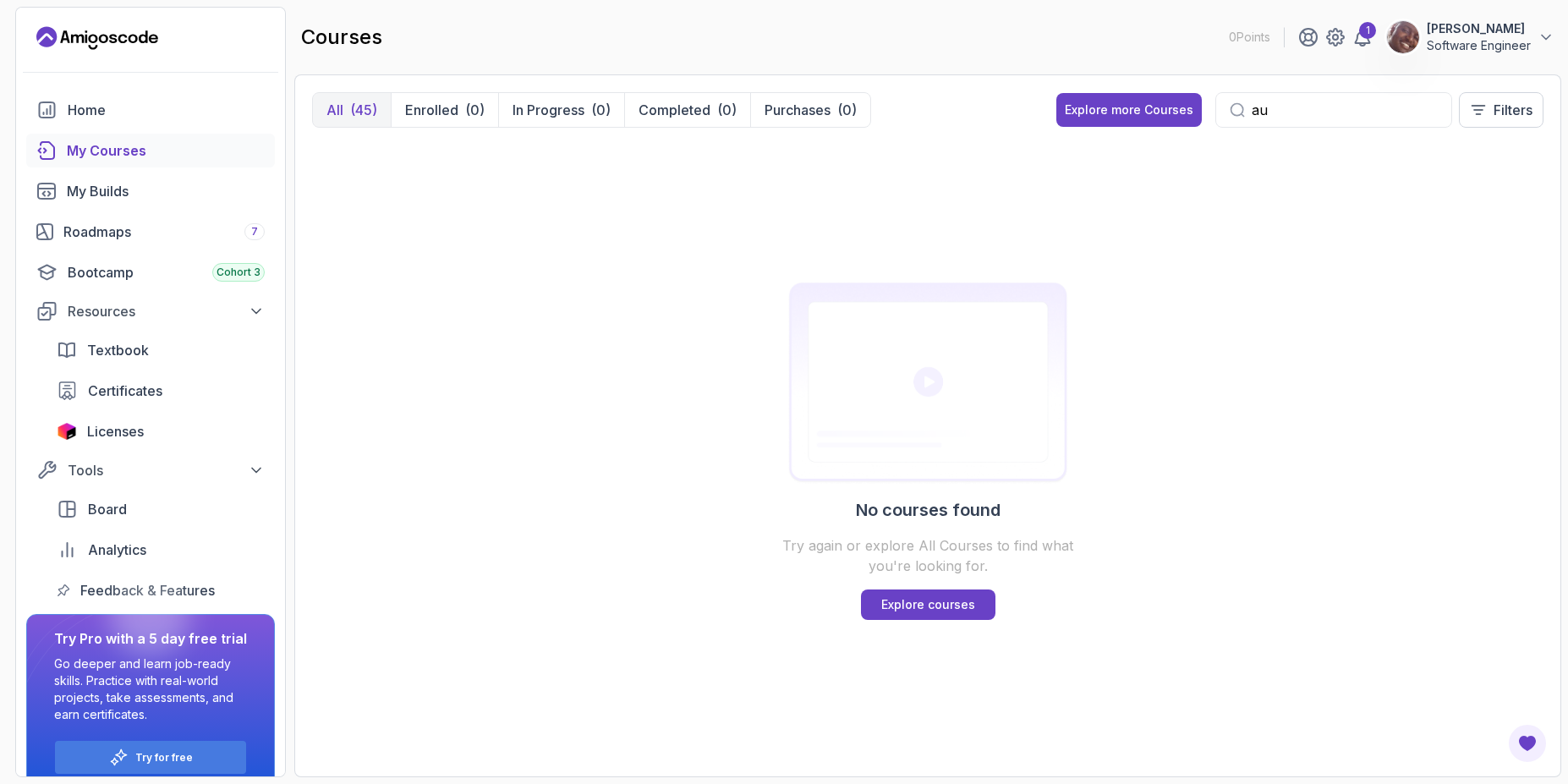
type input "a"
type input "authen"
